Goal: Information Seeking & Learning: Learn about a topic

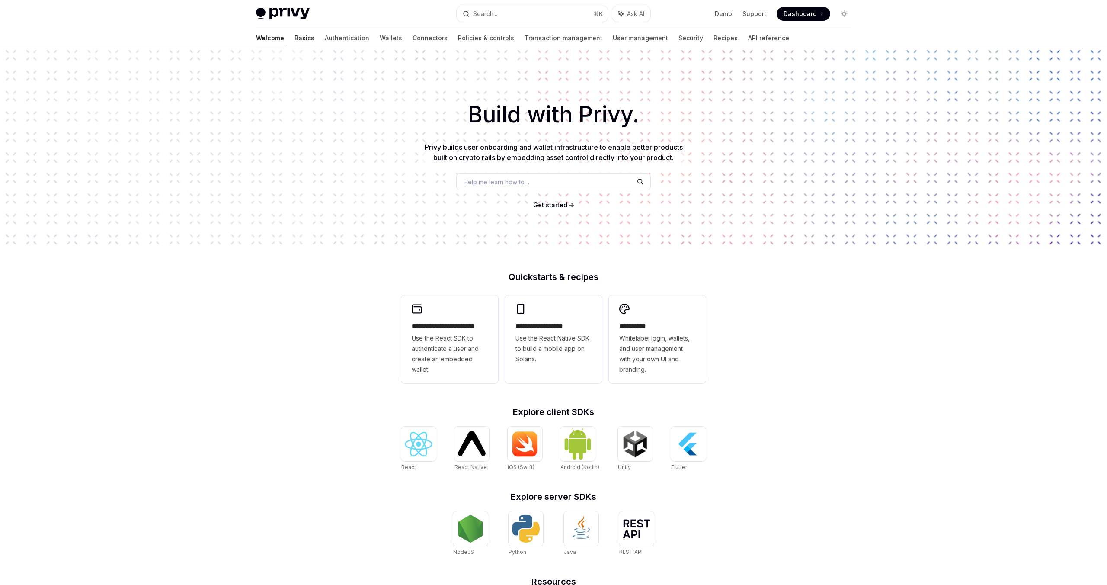
click at [295, 39] on link "Basics" at bounding box center [305, 38] width 20 height 21
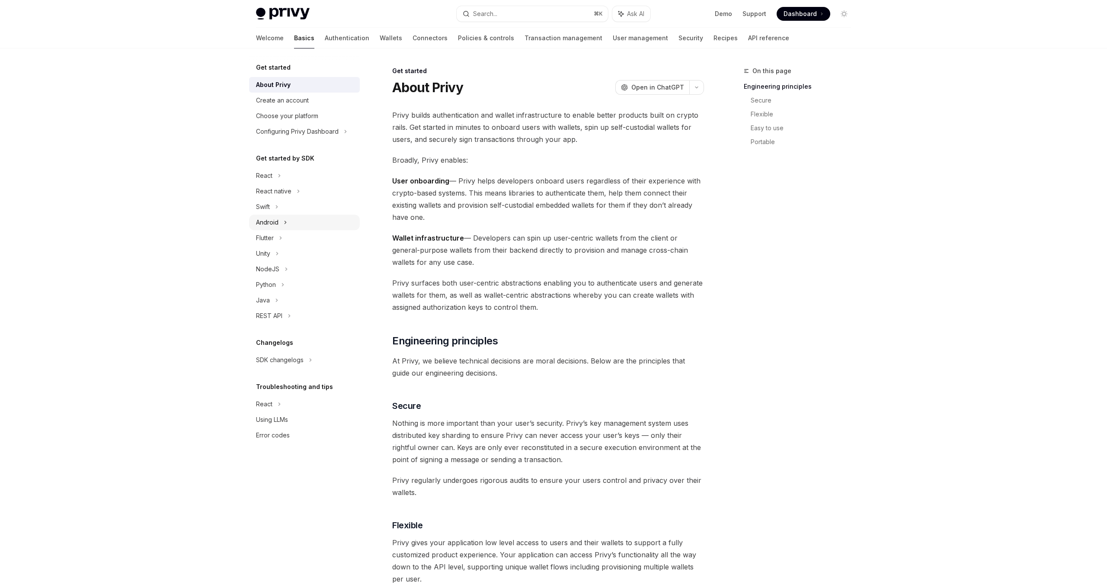
click at [292, 218] on div "Android" at bounding box center [304, 223] width 111 height 16
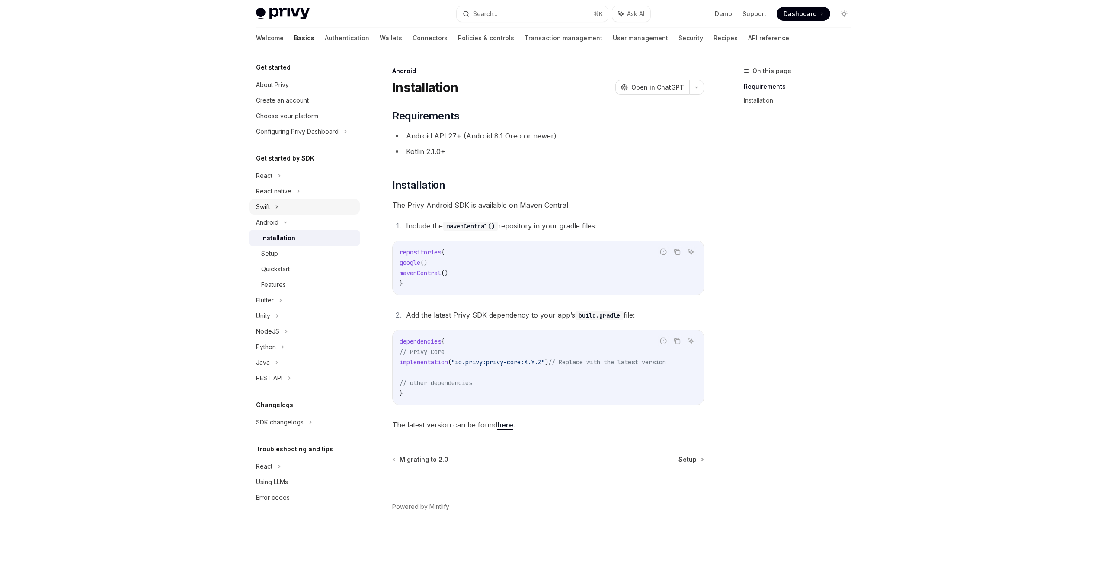
click at [289, 206] on div "Swift" at bounding box center [304, 207] width 111 height 16
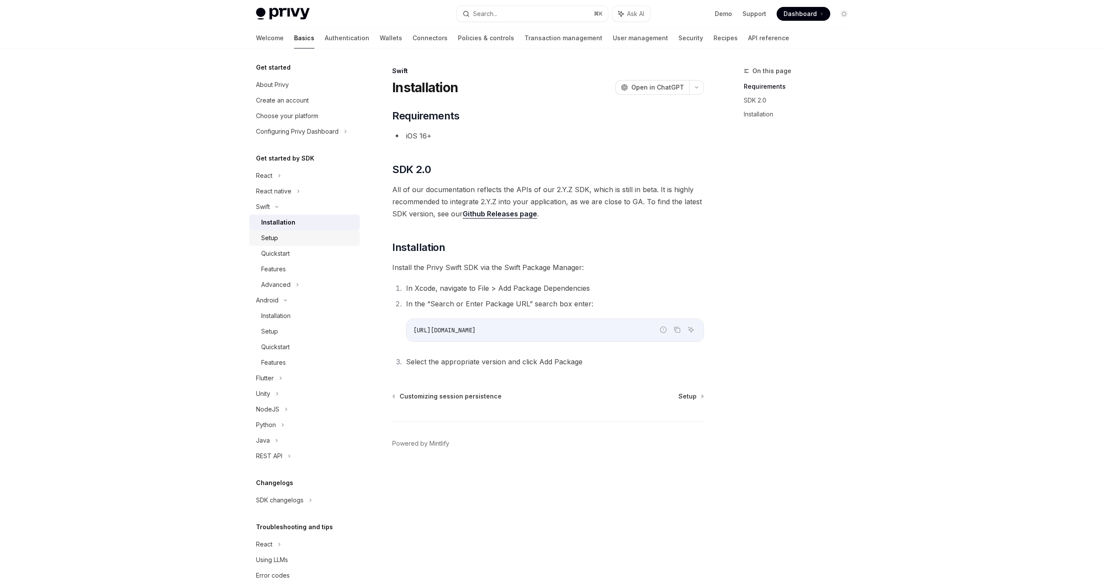
click at [266, 238] on div "Setup" at bounding box center [269, 238] width 17 height 10
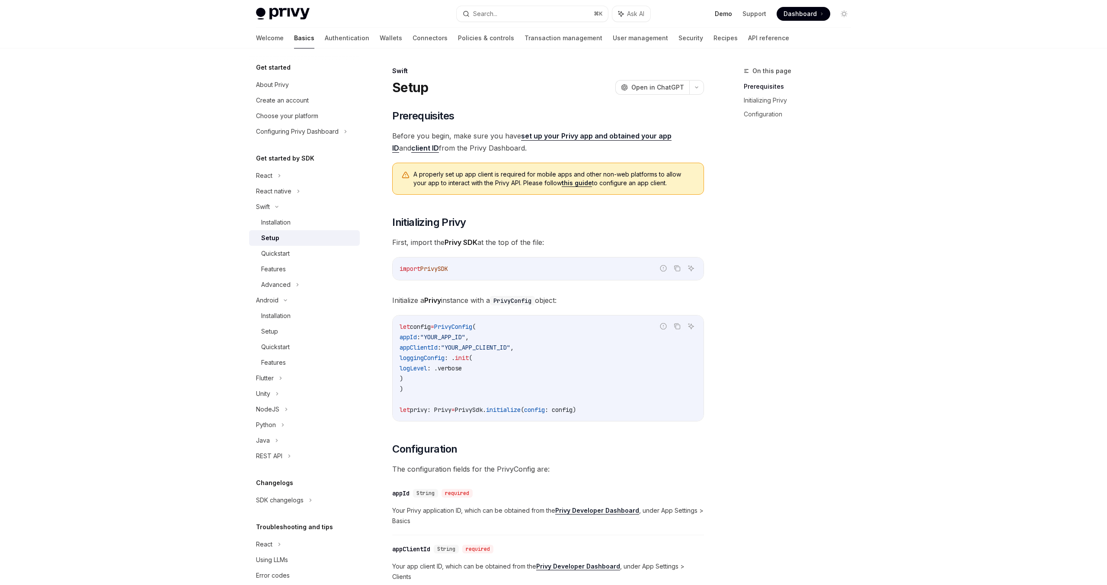
click at [725, 15] on link "Demo" at bounding box center [723, 14] width 17 height 9
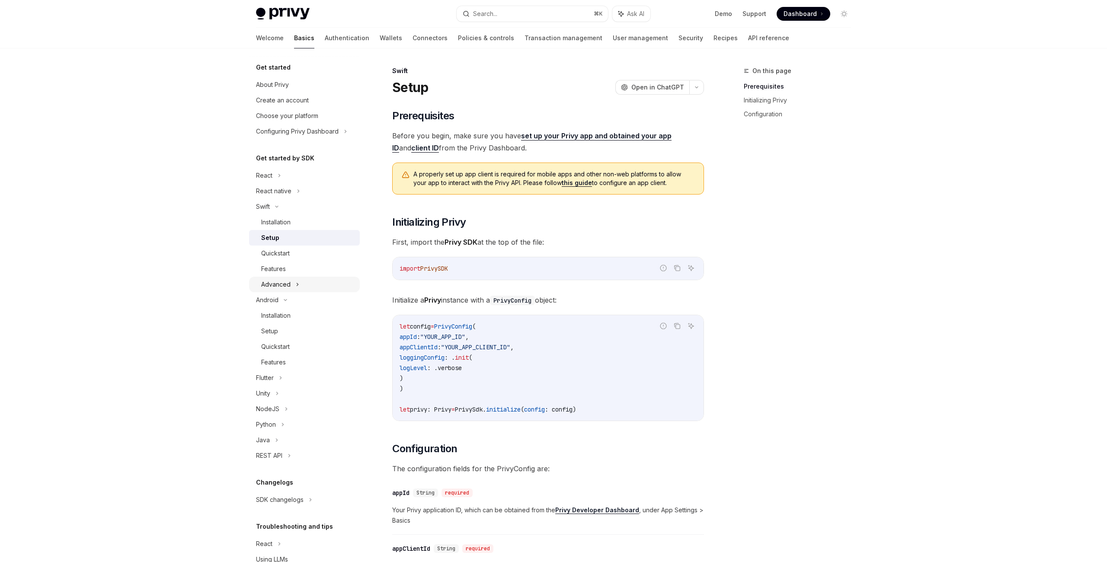
click at [282, 286] on div "Advanced" at bounding box center [275, 284] width 29 height 10
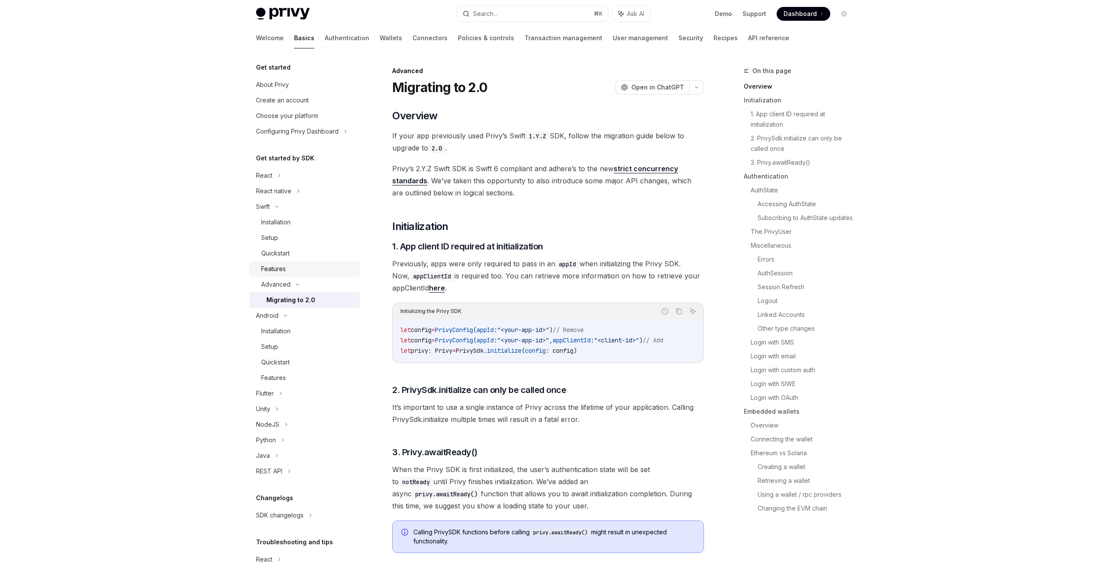
click at [283, 274] on div "Features" at bounding box center [273, 269] width 25 height 10
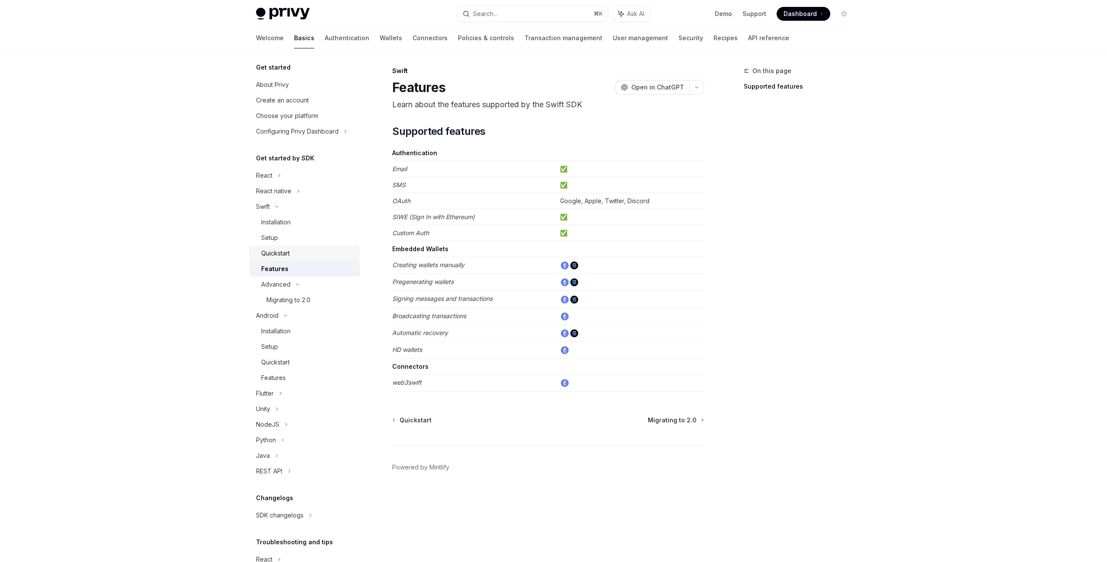
click at [285, 256] on div "Quickstart" at bounding box center [275, 253] width 29 height 10
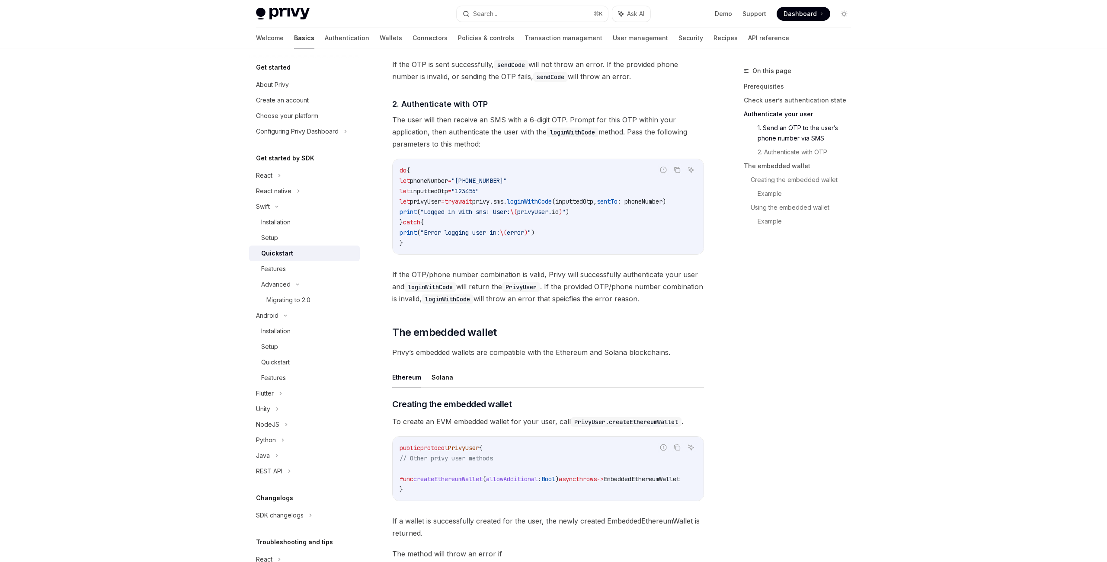
scroll to position [725, 0]
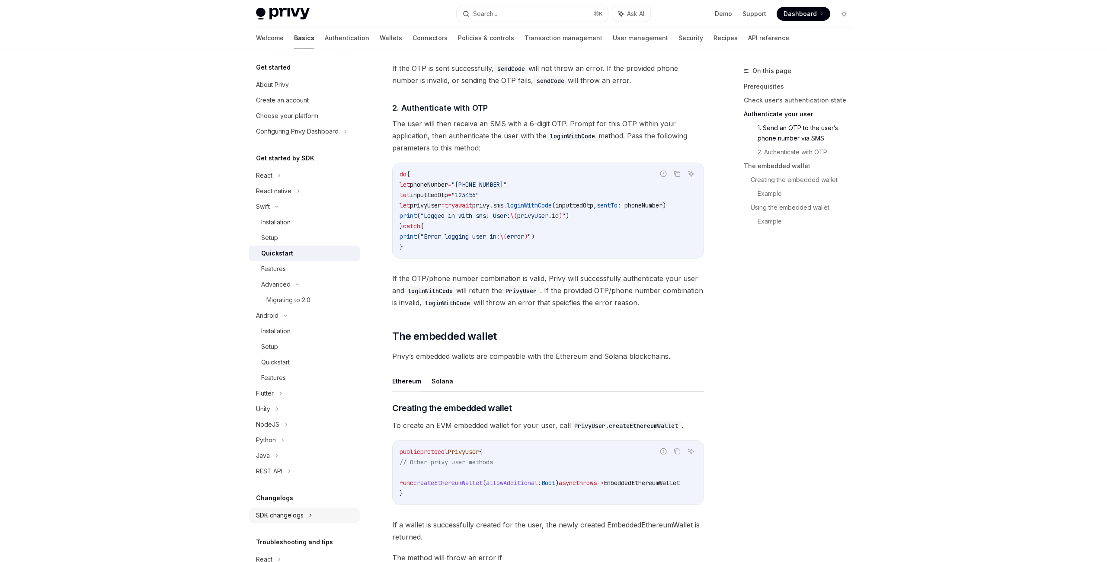
click at [296, 518] on div "SDK changelogs" at bounding box center [280, 515] width 48 height 10
click at [283, 533] on div "React" at bounding box center [307, 531] width 93 height 10
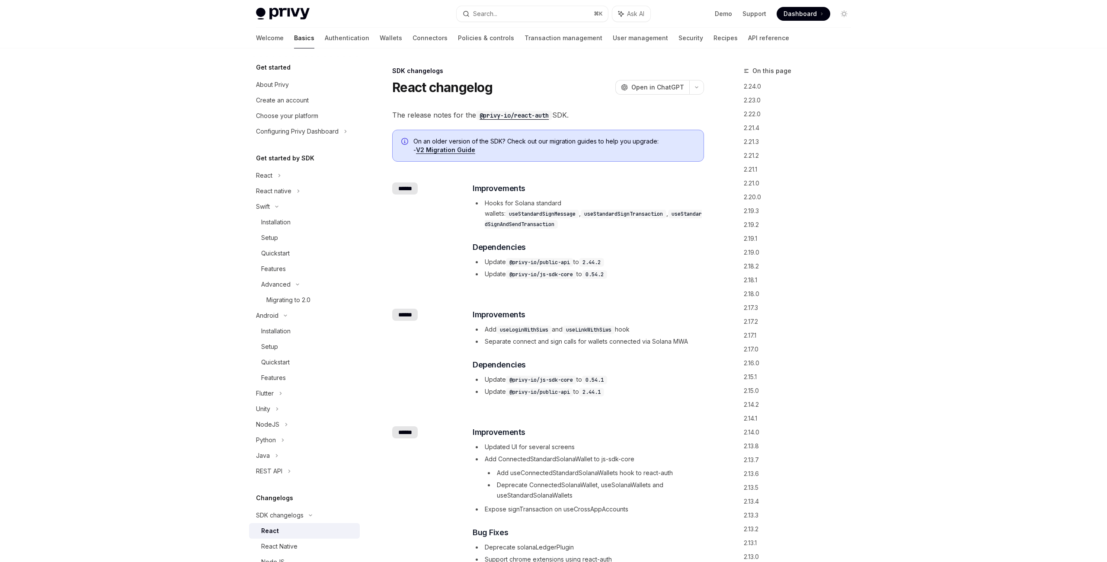
click at [538, 326] on code "useLoginWithSiws" at bounding box center [524, 330] width 55 height 9
click at [606, 326] on code "useLinkWithSiws" at bounding box center [589, 330] width 52 height 9
click at [614, 326] on code "useLinkWithSiws" at bounding box center [589, 330] width 52 height 9
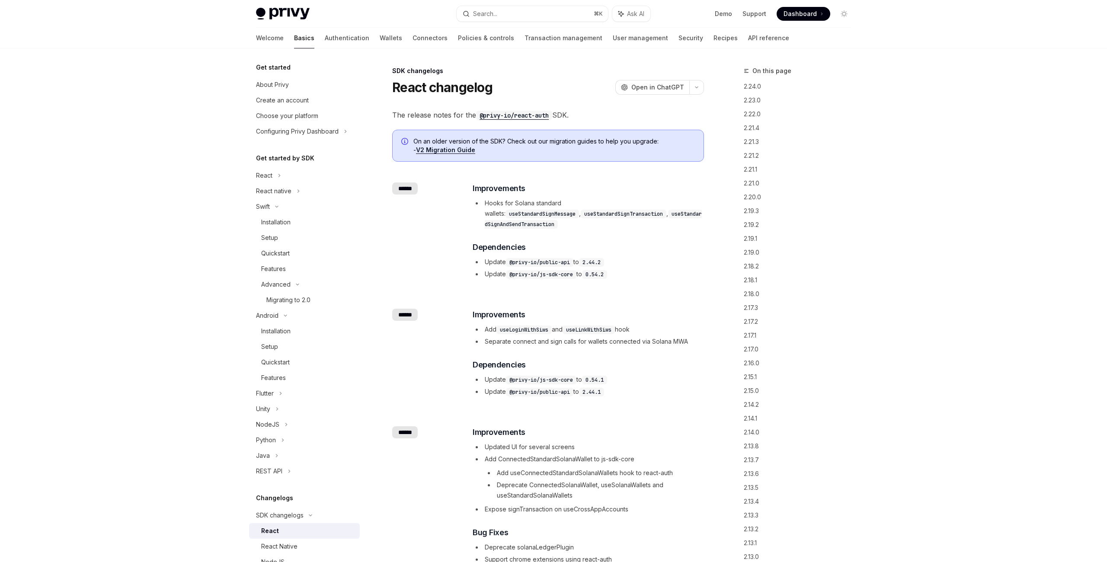
click at [648, 324] on li "Add useLoginWithSiws and useLinkWithSiws hook" at bounding box center [588, 329] width 231 height 10
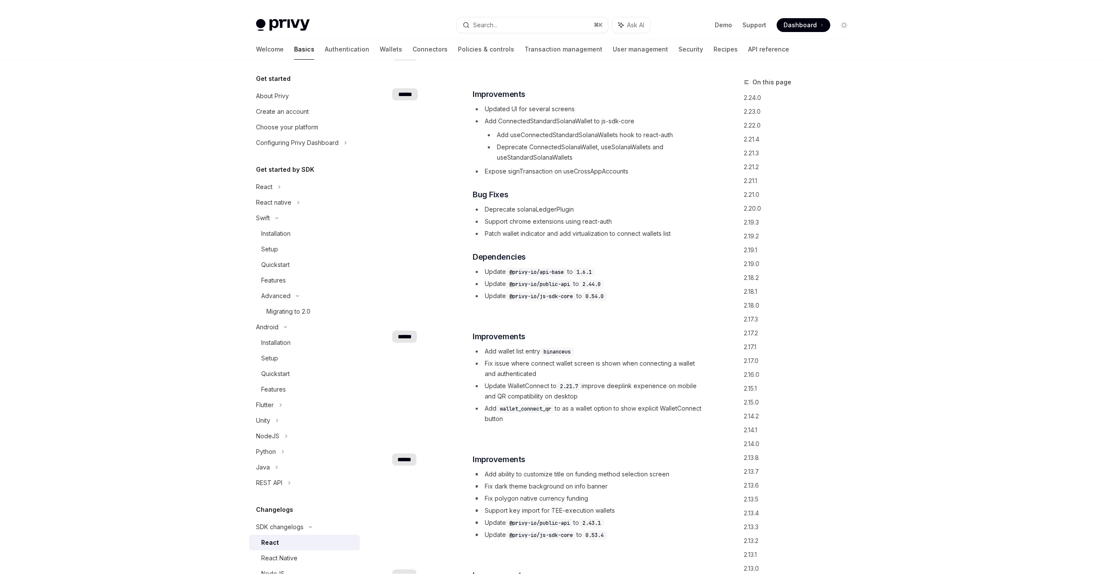
scroll to position [360, 0]
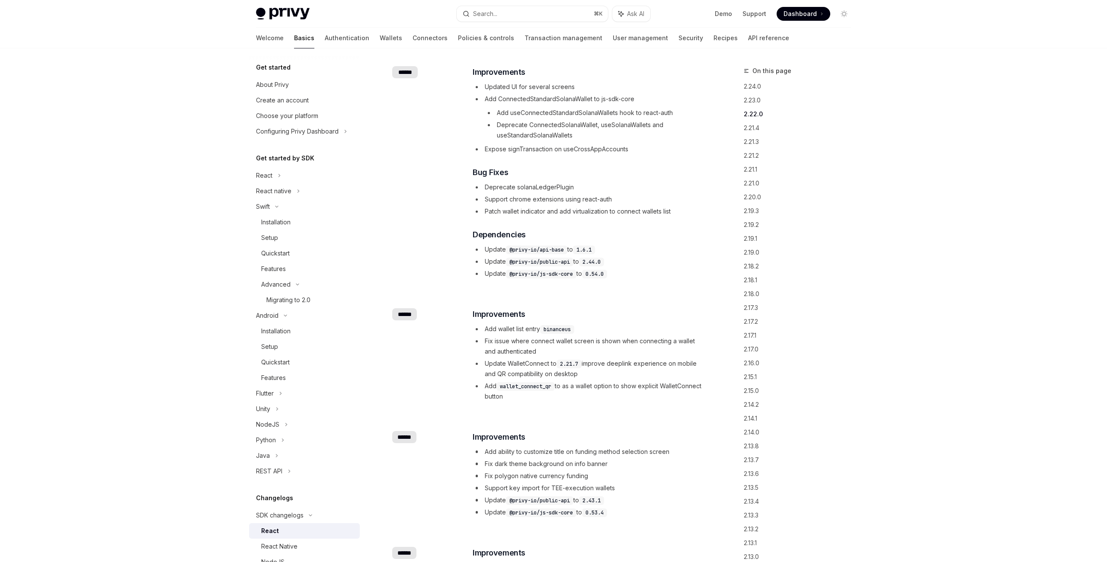
type textarea "*"
